Goal: Task Accomplishment & Management: Use online tool/utility

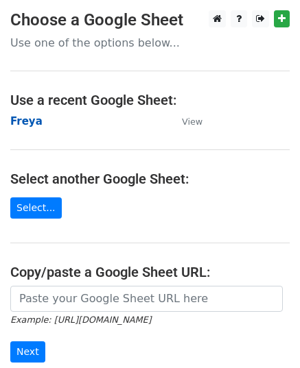
click at [19, 117] on strong "Freya" at bounding box center [26, 121] width 32 height 12
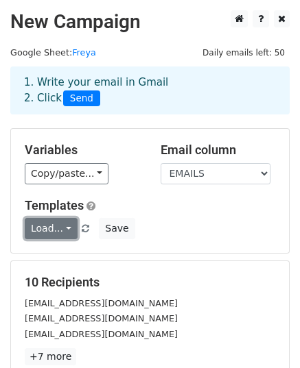
click at [56, 237] on link "Load..." at bounding box center [51, 228] width 53 height 21
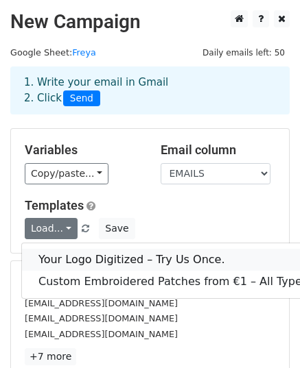
click at [86, 257] on link "Your Logo Digitized – Try Us Once." at bounding box center [175, 260] width 306 height 22
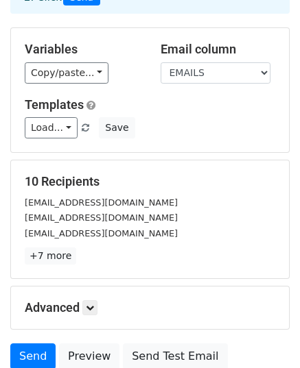
scroll to position [216, 0]
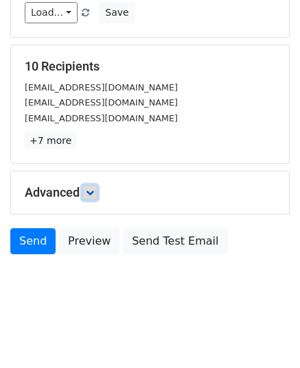
click at [92, 189] on icon at bounding box center [90, 193] width 8 height 8
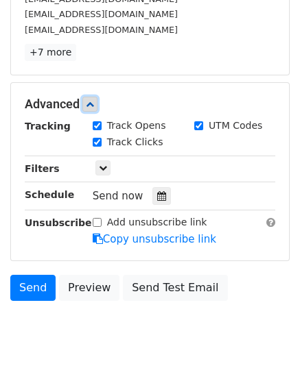
scroll to position [350, 0]
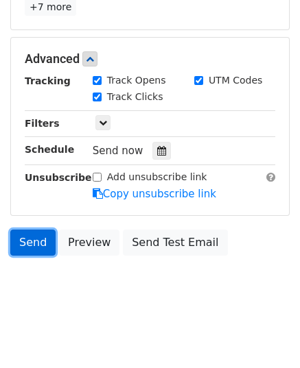
click at [32, 241] on link "Send" at bounding box center [32, 243] width 45 height 26
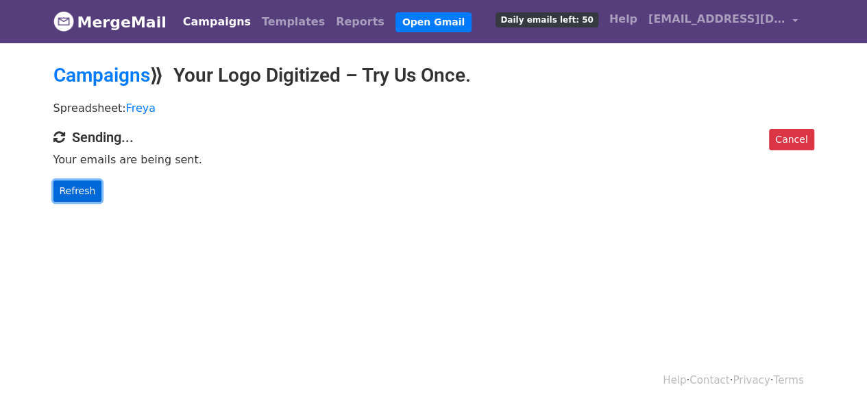
click at [89, 184] on link "Refresh" at bounding box center [77, 190] width 49 height 21
